Goal: Information Seeking & Learning: Learn about a topic

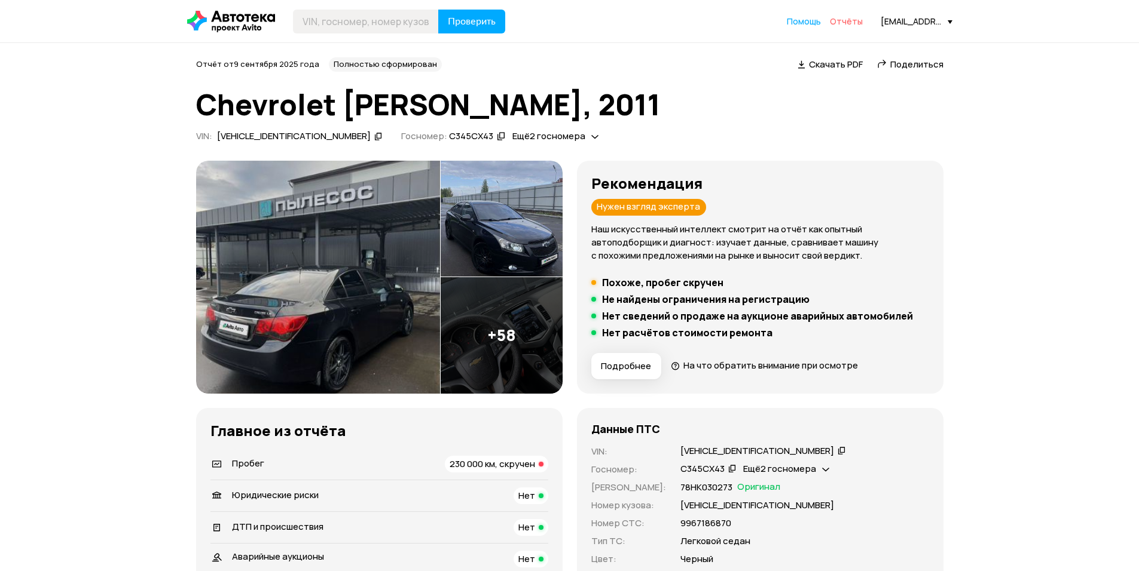
click at [853, 18] on span "Отчёты" at bounding box center [846, 21] width 33 height 11
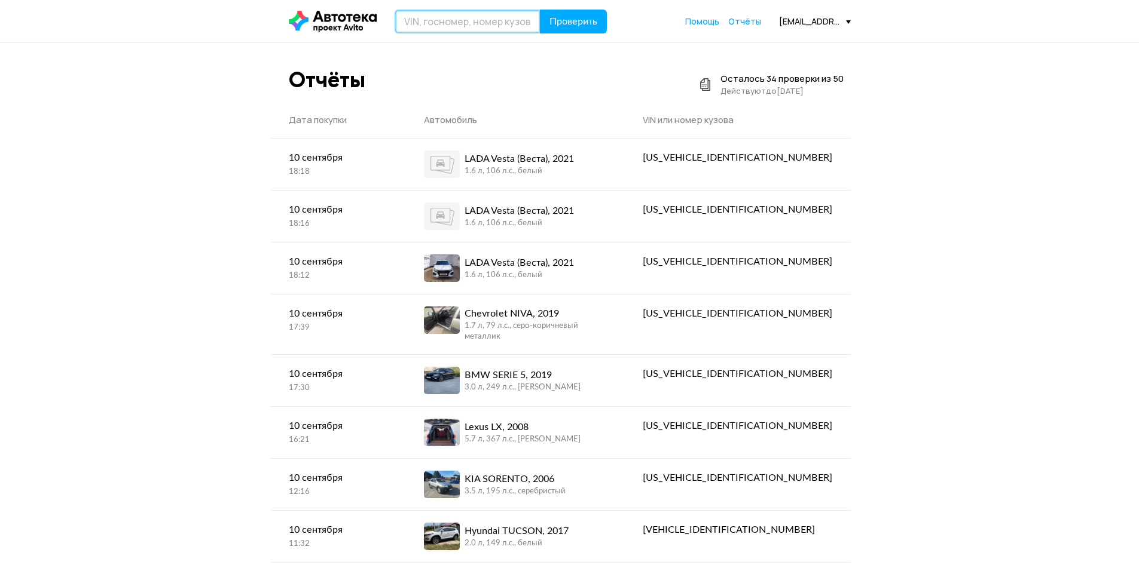
click at [450, 22] on input "text" at bounding box center [468, 22] width 146 height 24
type input "Е285ЕН763"
click at [540, 10] on button "Проверить" at bounding box center [573, 22] width 67 height 24
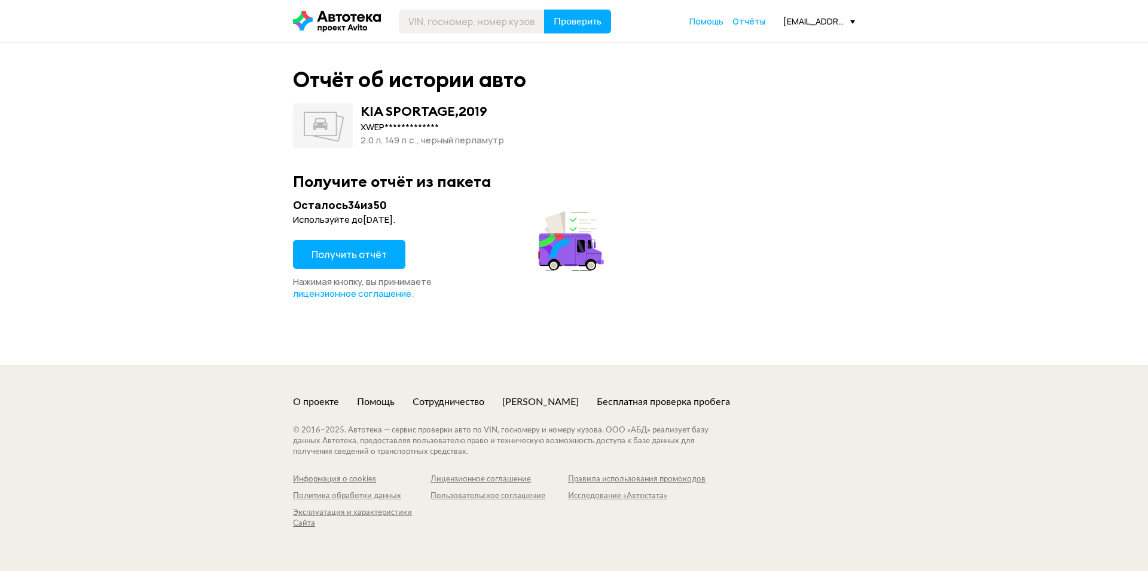
click at [357, 255] on span "Получить отчёт" at bounding box center [348, 254] width 75 height 13
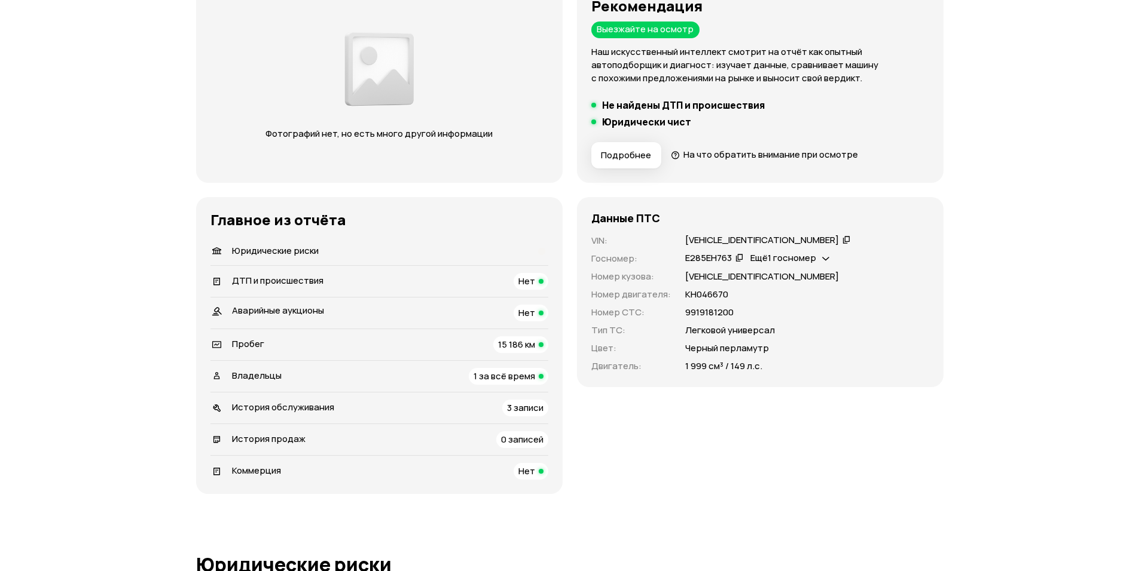
scroll to position [179, 0]
click at [539, 250] on icon at bounding box center [541, 249] width 13 height 13
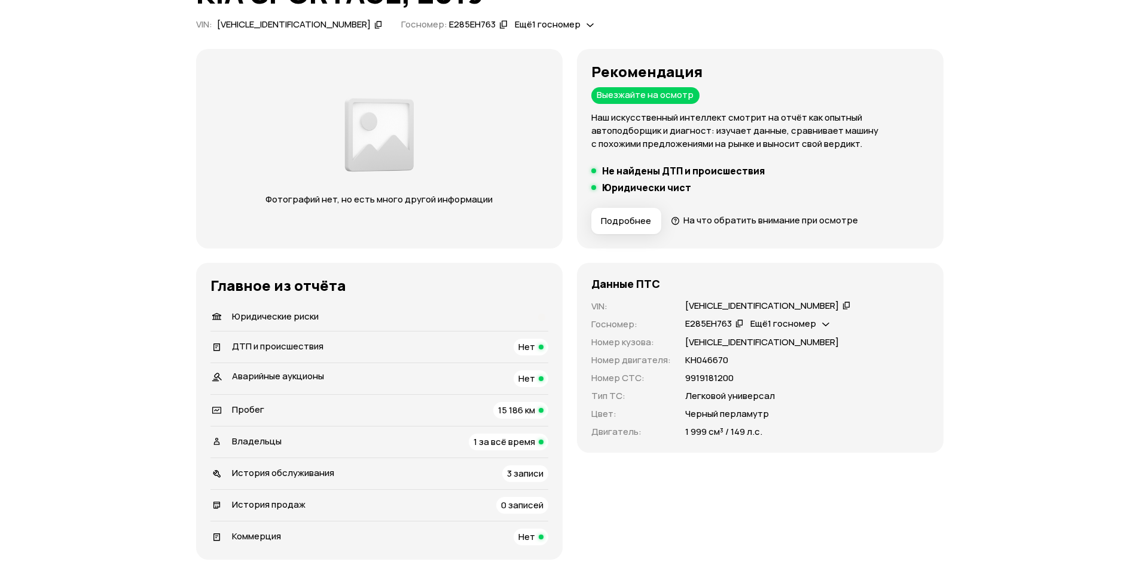
scroll to position [120, 0]
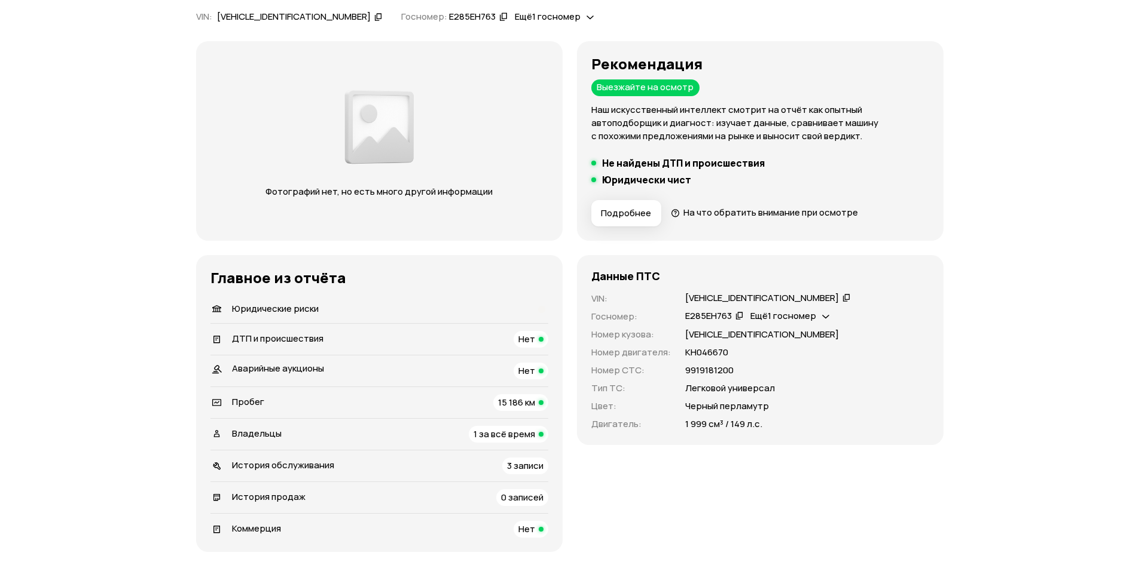
drag, startPoint x: 708, startPoint y: 88, endPoint x: 594, endPoint y: 87, distance: 113.6
click at [594, 87] on div "Рекомендация Выезжайте на осмотр Наш искусственный интеллект смотрит на отчёт к…" at bounding box center [760, 99] width 338 height 87
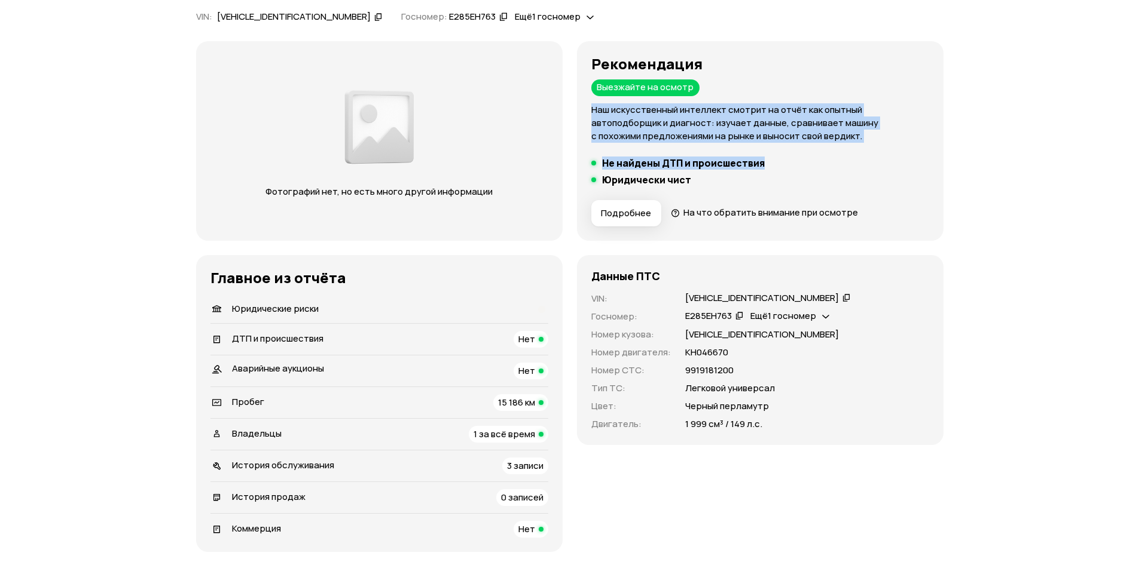
drag, startPoint x: 591, startPoint y: 107, endPoint x: 937, endPoint y: 157, distance: 349.6
click at [937, 157] on div "Рекомендация Выезжайте на осмотр Наш искусственный интеллект смотрит на отчёт к…" at bounding box center [760, 141] width 366 height 200
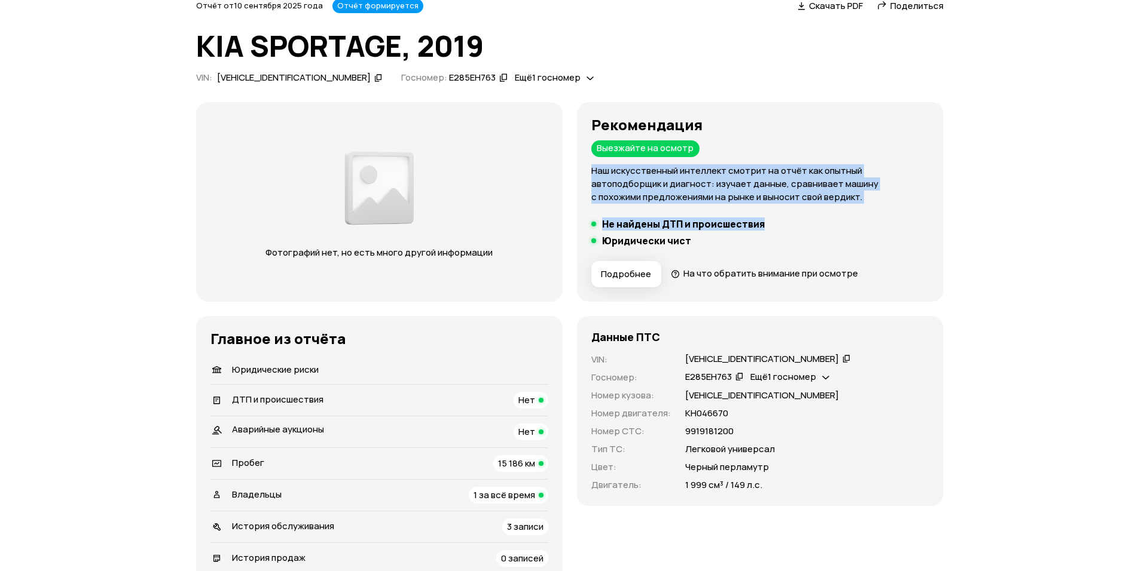
scroll to position [0, 0]
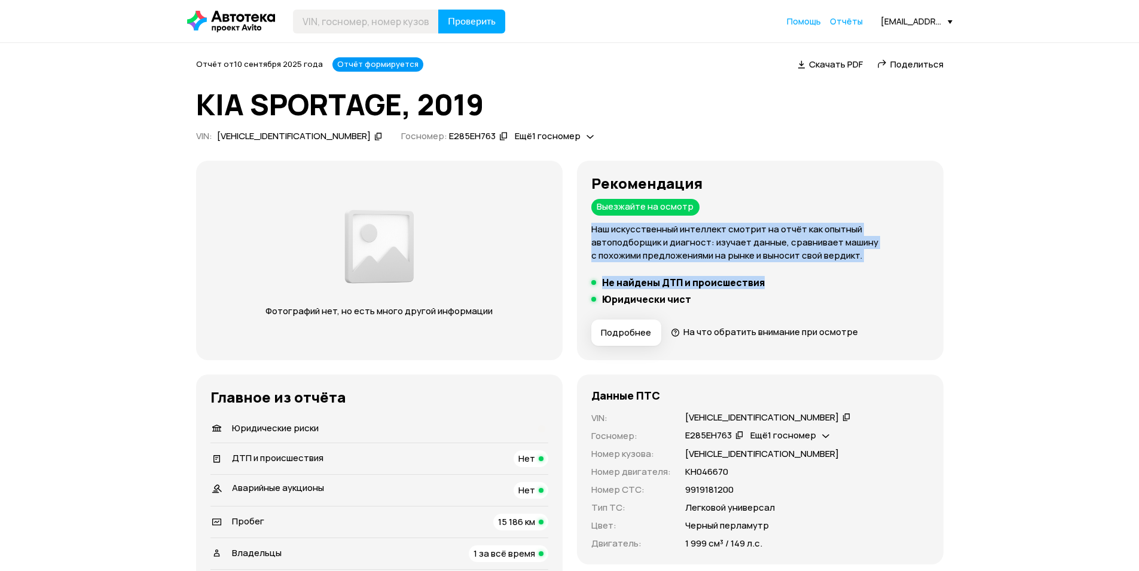
click at [707, 236] on p "Наш искусственный интеллект смотрит на отчёт как опытный автоподборщик и диагно…" at bounding box center [760, 242] width 338 height 39
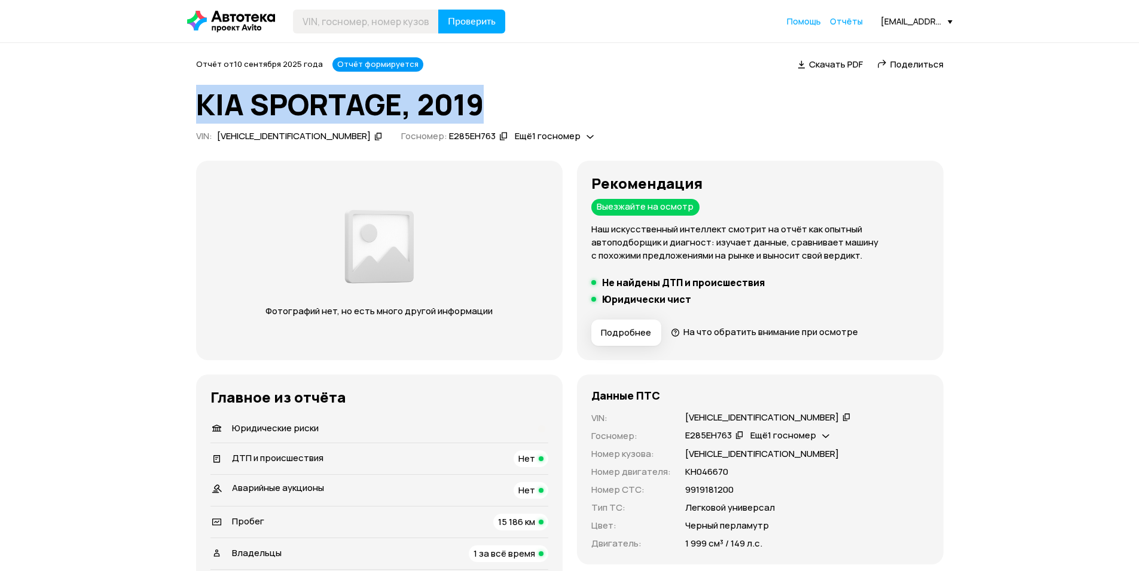
drag, startPoint x: 170, startPoint y: 108, endPoint x: 552, endPoint y: 117, distance: 382.1
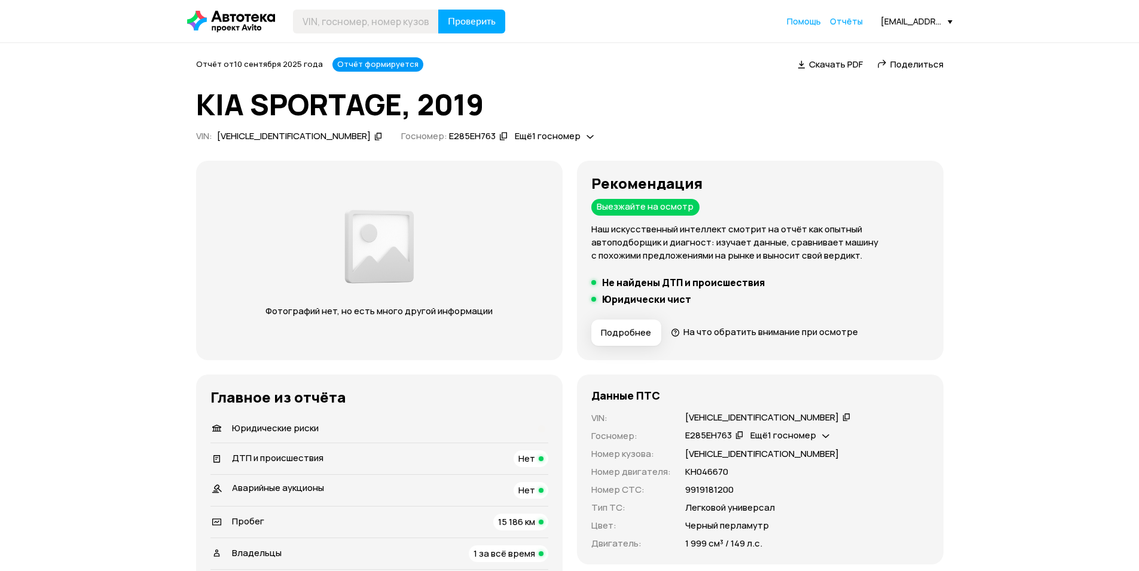
click at [732, 130] on div "Отчёт от [DATE] Отчёт формируется   Скачать PDF   Поделиться KIA SPORTAGE, 2019…" at bounding box center [569, 101] width 747 height 89
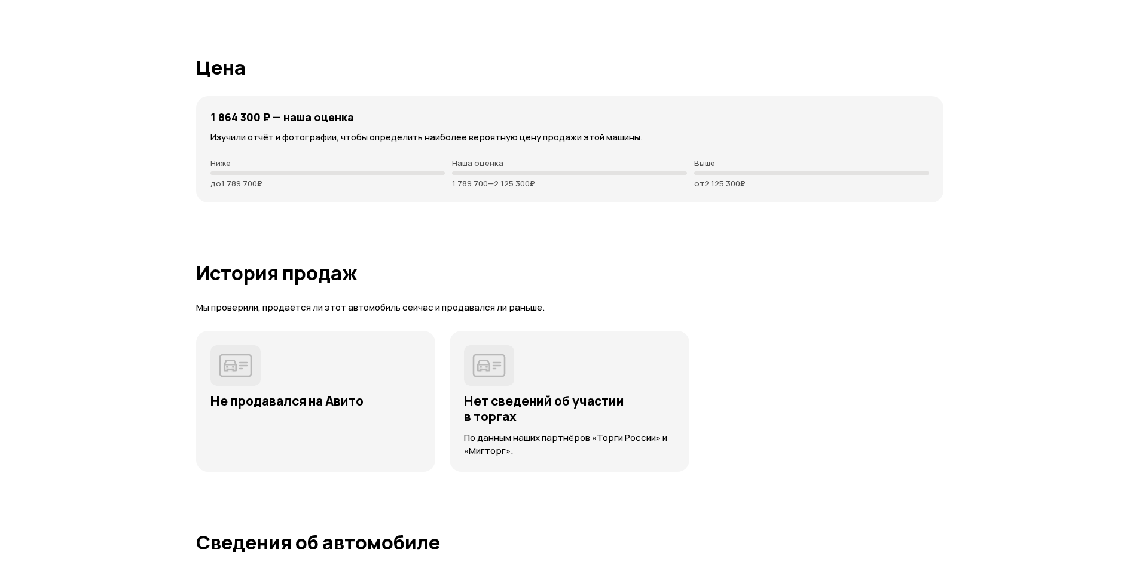
scroll to position [2809, 0]
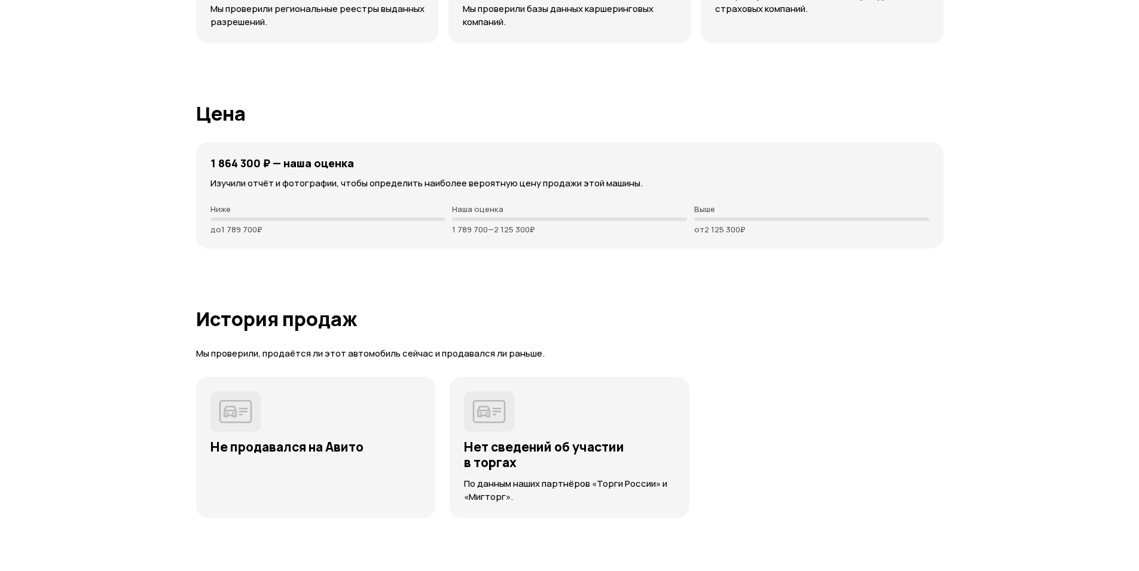
drag, startPoint x: 451, startPoint y: 230, endPoint x: 535, endPoint y: 230, distance: 83.7
click at [535, 230] on div "Ниже до 1 789 700 ₽ Наша оценка 1 789 700 — 2 125 300 ₽ Выше от 2 125 300 ₽" at bounding box center [569, 219] width 718 height 30
click at [548, 233] on p "1 789 700 — 2 125 300 ₽" at bounding box center [569, 230] width 235 height 10
drag, startPoint x: 214, startPoint y: 163, endPoint x: 362, endPoint y: 160, distance: 147.7
click at [362, 160] on div "1 864 300 ₽ — наша оценка Изучили отчёт и фотографии, чтобы определить наиболее…" at bounding box center [569, 195] width 747 height 106
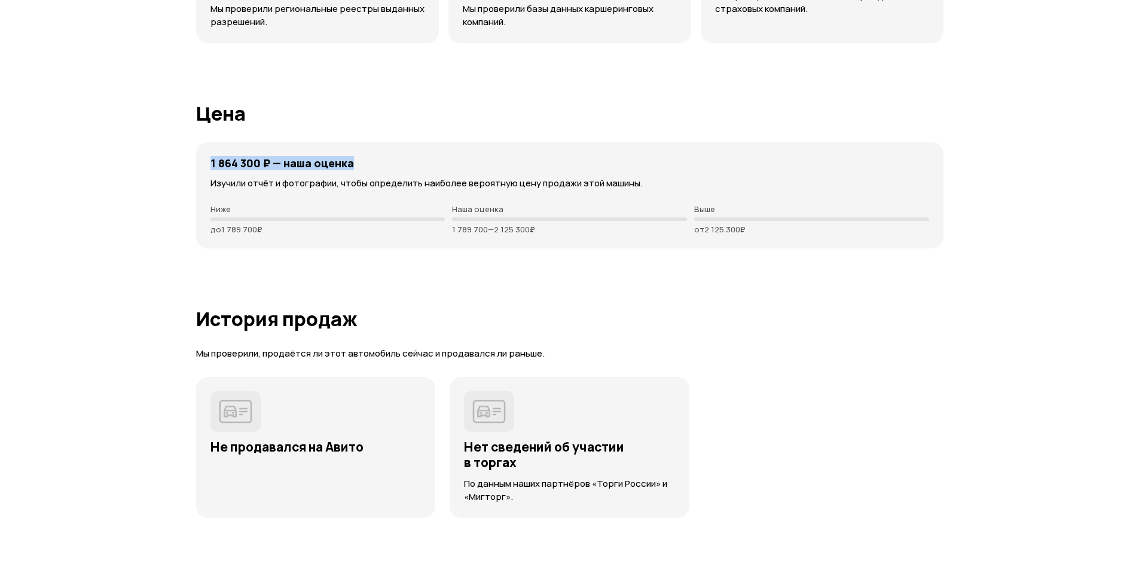
click at [362, 160] on div "1 864 300 ₽ — наша оценка" at bounding box center [569, 163] width 718 height 13
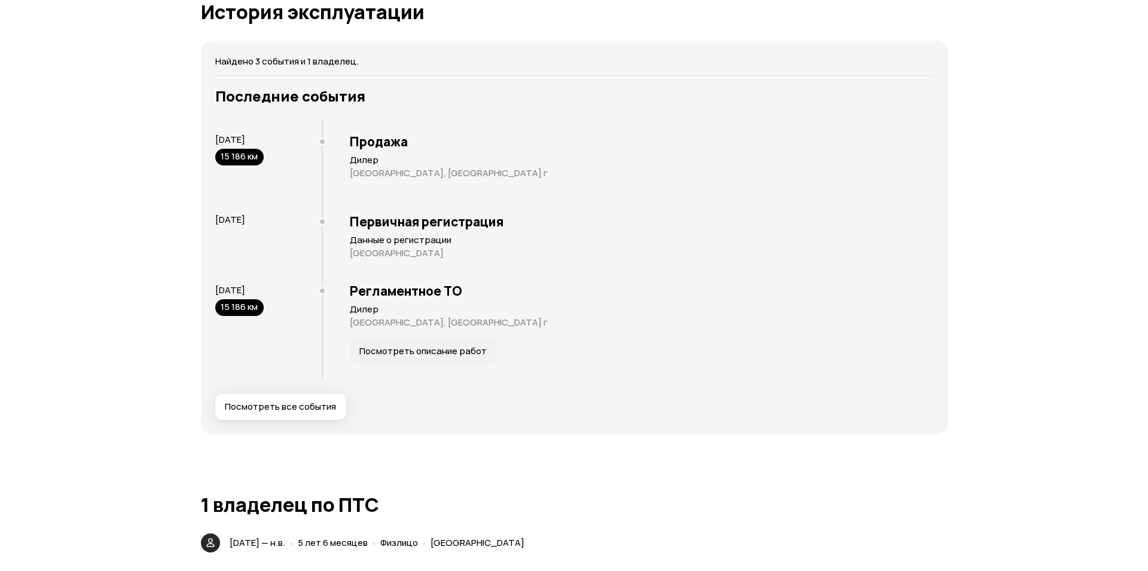
scroll to position [2092, 0]
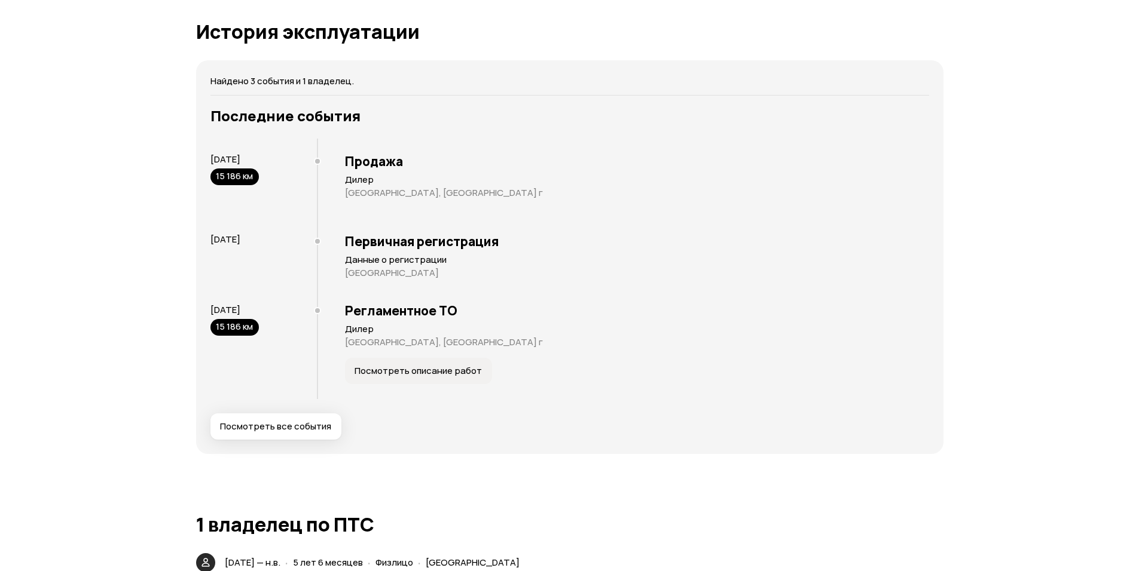
click at [408, 368] on span "Посмотреть описание работ" at bounding box center [417, 371] width 127 height 12
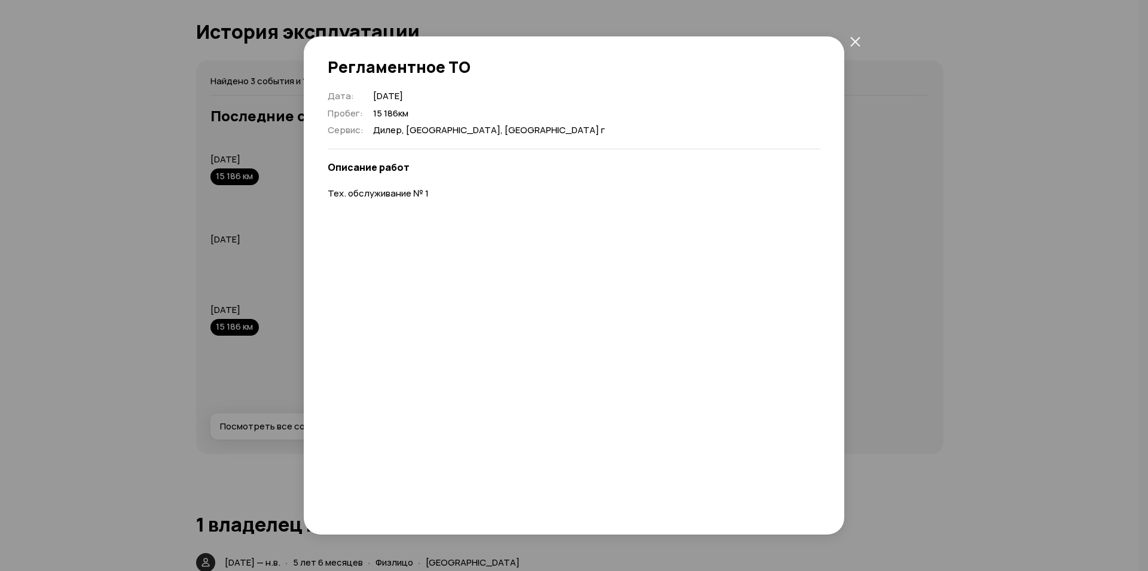
click at [855, 47] on button "закрыть" at bounding box center [855, 41] width 22 height 22
